Goal: Information Seeking & Learning: Understand process/instructions

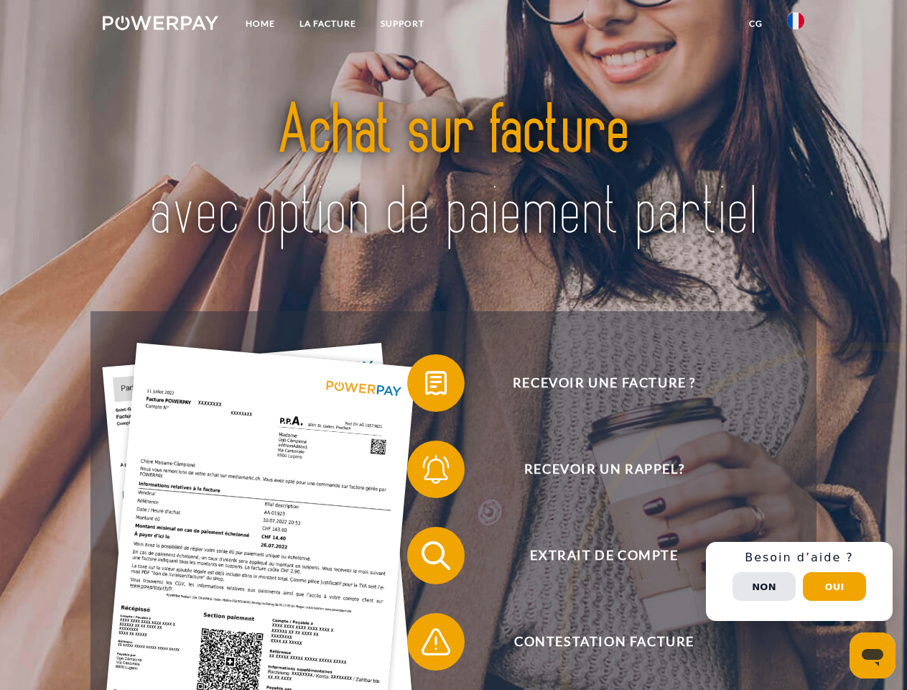
click at [160, 25] on img at bounding box center [161, 23] width 116 height 14
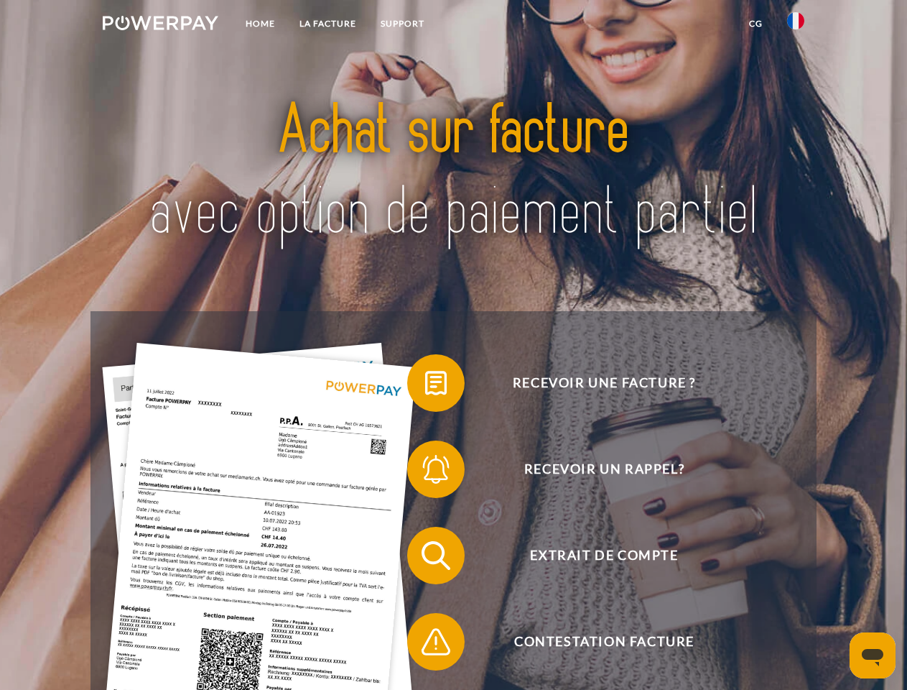
click at [796, 25] on img at bounding box center [796, 20] width 17 height 17
click at [756, 24] on link "CG" at bounding box center [756, 24] width 38 height 26
click at [425, 386] on span at bounding box center [415, 383] width 72 height 72
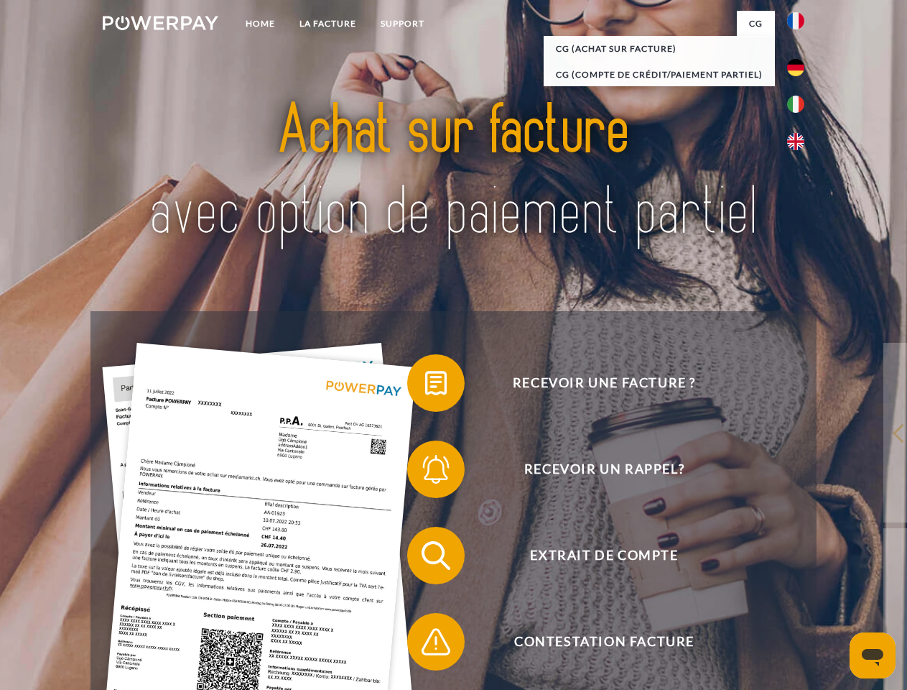
click at [425, 472] on span at bounding box center [415, 469] width 72 height 72
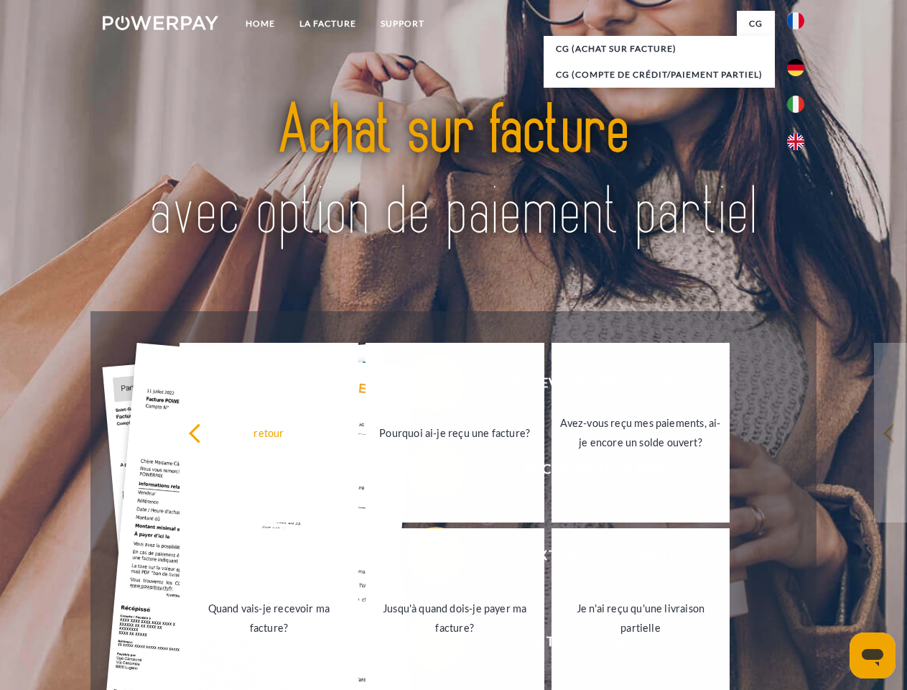
click at [425, 558] on link "Jusqu'à quand dois-je payer ma facture?" at bounding box center [455, 618] width 179 height 180
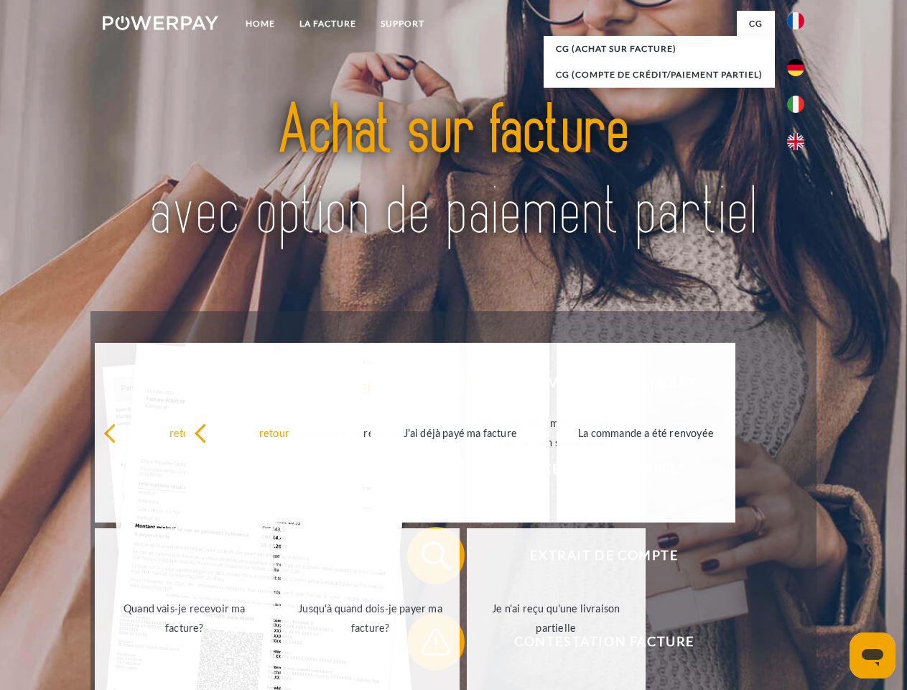
click at [425, 645] on span at bounding box center [415, 642] width 72 height 72
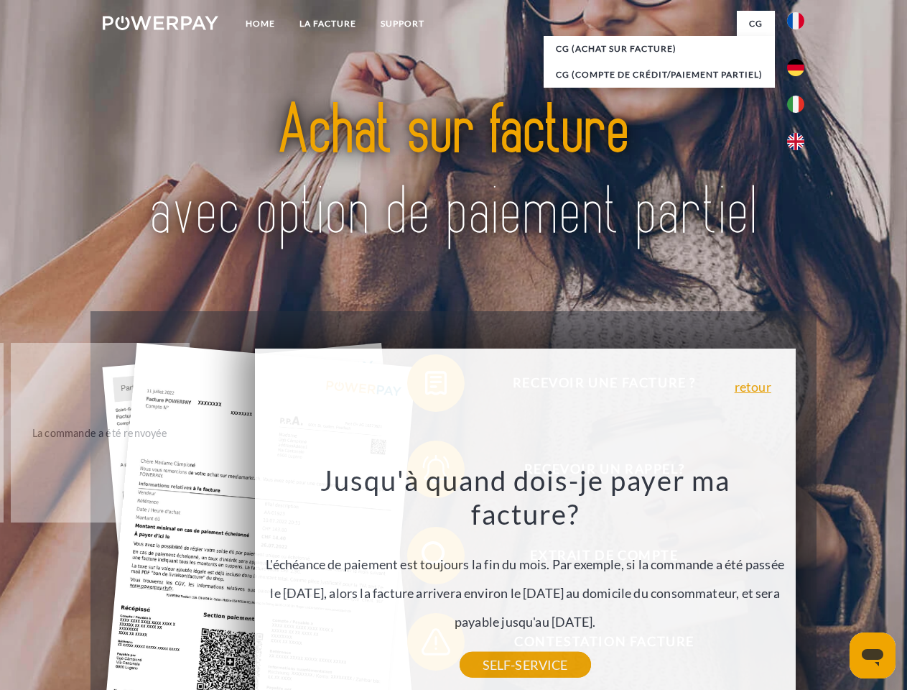
click at [800, 581] on div "Recevoir une facture ? Recevoir un rappel? Extrait de compte retour" at bounding box center [454, 598] width 726 height 575
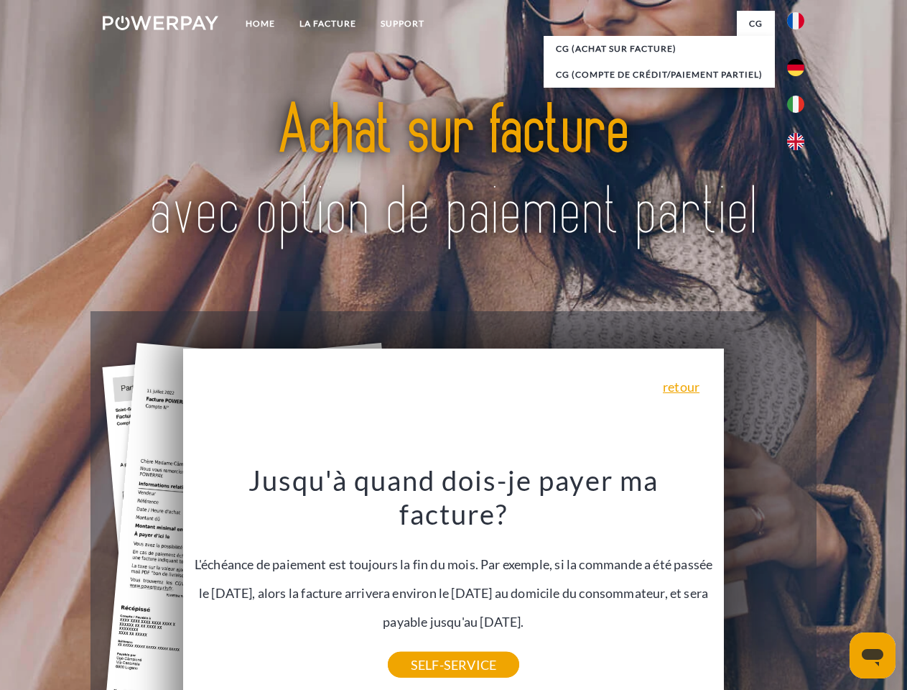
click at [765, 584] on span "Extrait de compte" at bounding box center [604, 555] width 352 height 57
click at [835, 586] on header "Home LA FACTURE Support" at bounding box center [453, 496] width 907 height 992
